Goal: Use online tool/utility: Utilize a website feature to perform a specific function

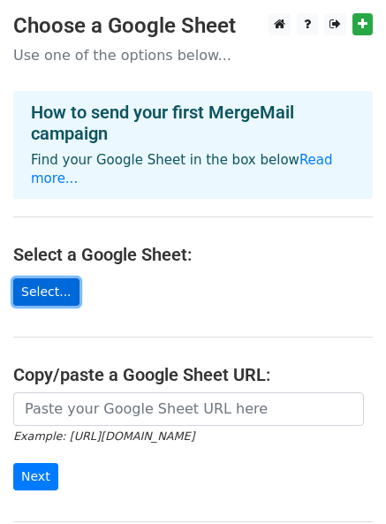
click at [57, 278] on link "Select..." at bounding box center [46, 291] width 66 height 27
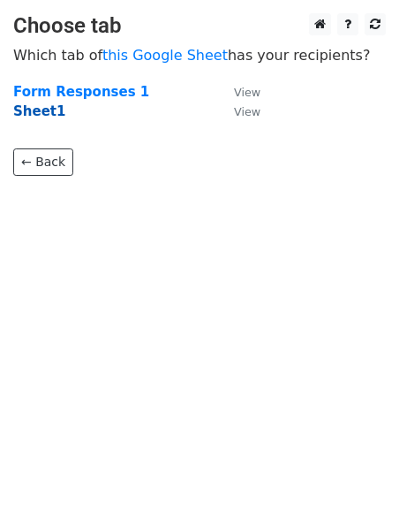
click at [27, 110] on strong "Sheet1" at bounding box center [39, 111] width 52 height 16
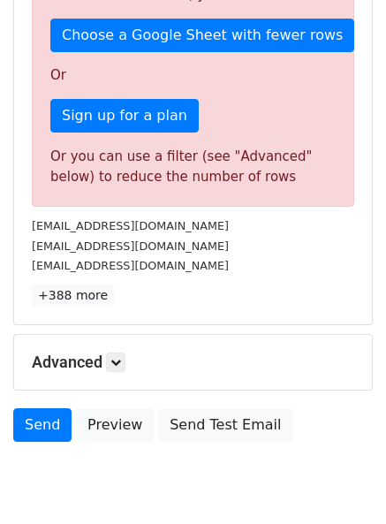
scroll to position [565, 0]
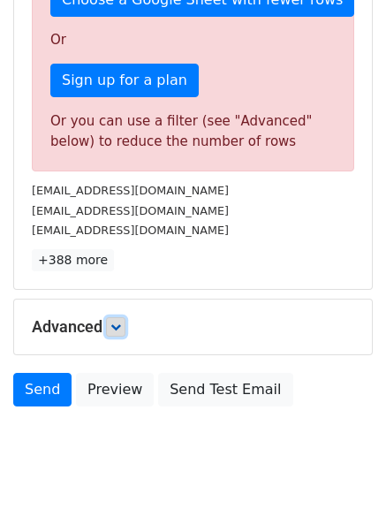
click at [119, 322] on icon at bounding box center [115, 327] width 11 height 11
